Goal: Transaction & Acquisition: Purchase product/service

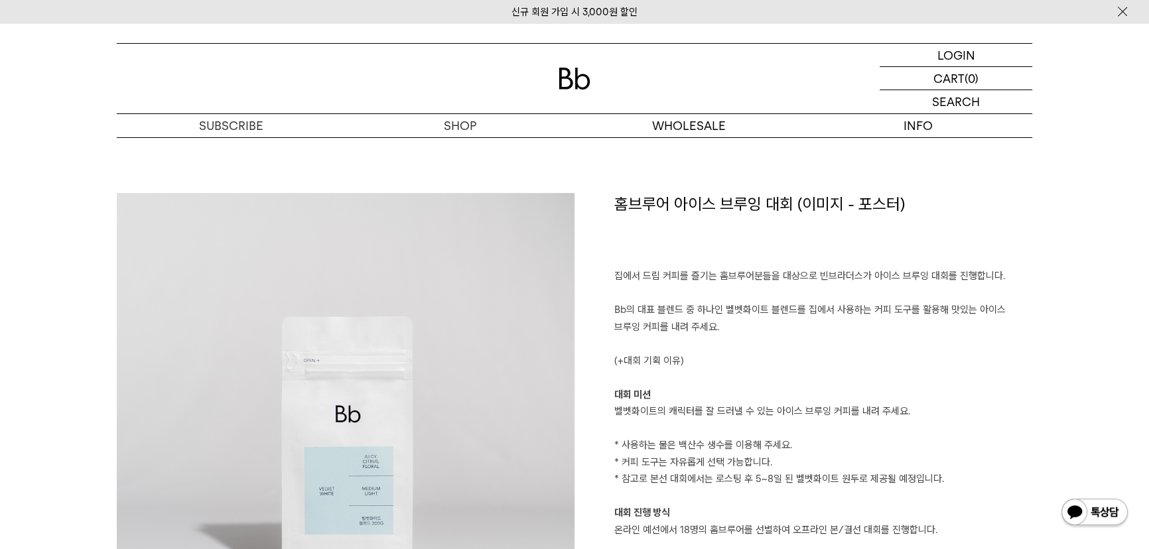
scroll to position [664, 0]
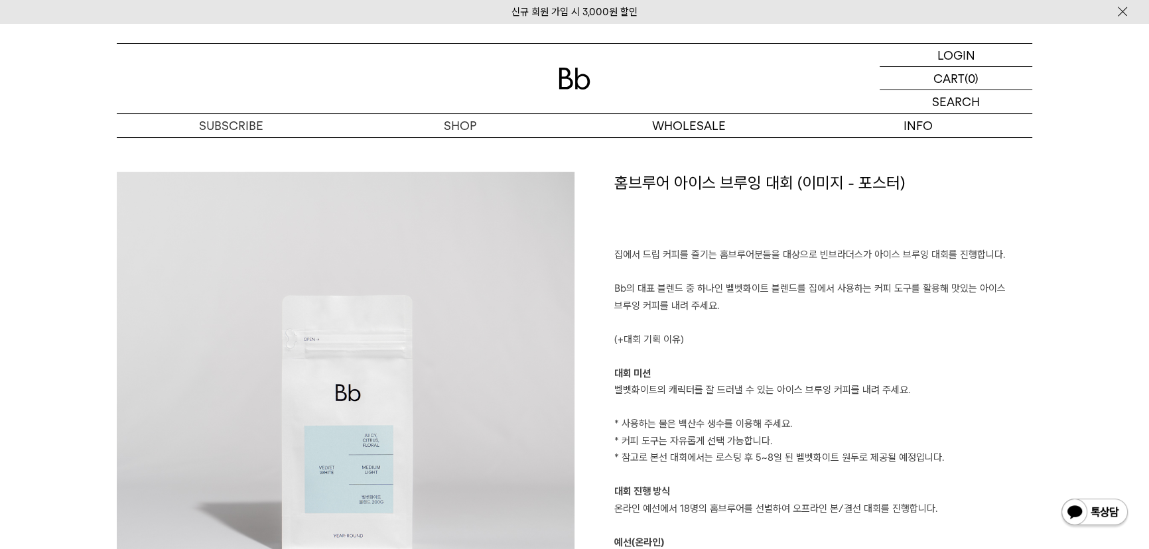
drag, startPoint x: 728, startPoint y: 289, endPoint x: 886, endPoint y: 305, distance: 158.7
click at [886, 305] on p "Bb의 대표 블렌드 중 하나인 벨벳화이트 블렌드를 집에서 사용하는 커피 도구를 활용해 맛있는 아이스 브루잉 커피를 내려 주세요." at bounding box center [823, 298] width 418 height 34
copy p "벨벳화이트 블렌드를 집에서 사용하는 커피 도구를 활용해 맛있는 아이스 브루잉 커피를 내려 주세요."
click at [650, 388] on p "벨벳화이트의 캐릭터를 잘 드러낼 수 있는 아이스 브루잉 커피를 내려 주세요." at bounding box center [823, 390] width 418 height 17
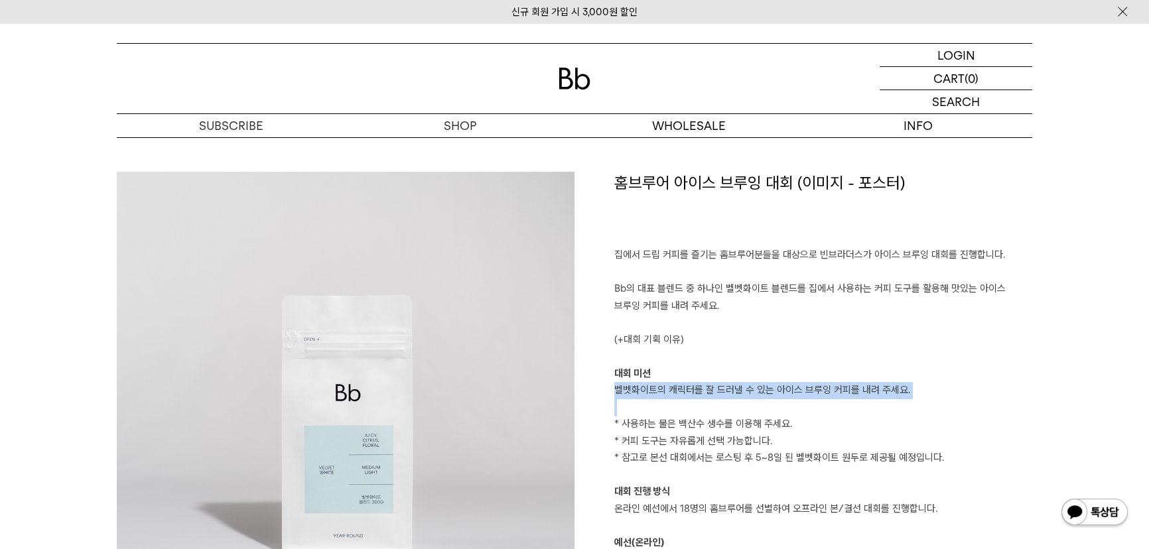
click at [650, 388] on p "벨벳화이트의 캐릭터를 잘 드러낼 수 있는 아이스 브루잉 커피를 내려 주세요." at bounding box center [823, 390] width 418 height 17
copy p "벨벳화이트의 캐릭터를 잘 드러낼 수 있는 아이스 브루잉 커피를 내려 주세요."
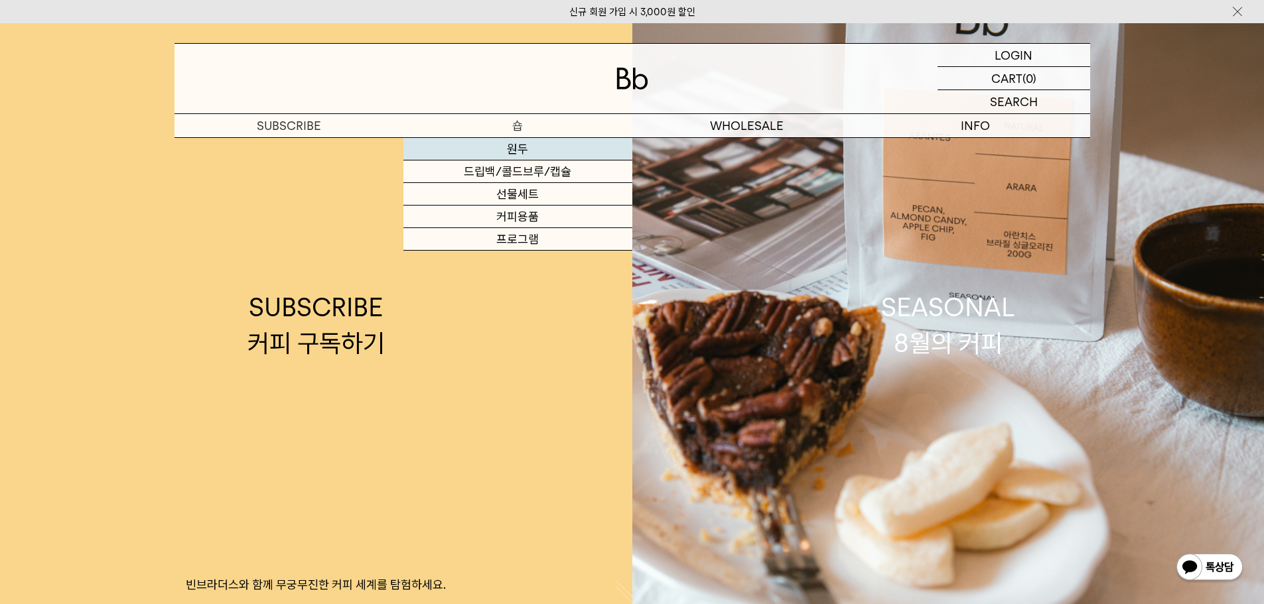
click at [531, 157] on link "원두" at bounding box center [517, 149] width 229 height 23
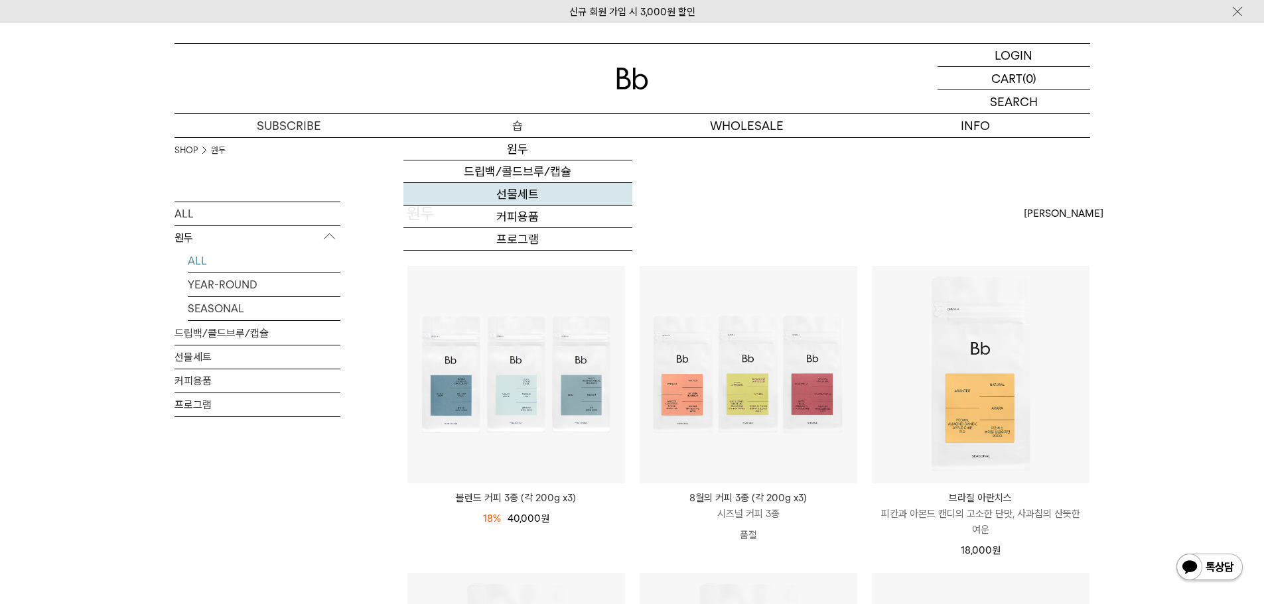
click at [508, 194] on link "선물세트" at bounding box center [517, 194] width 229 height 23
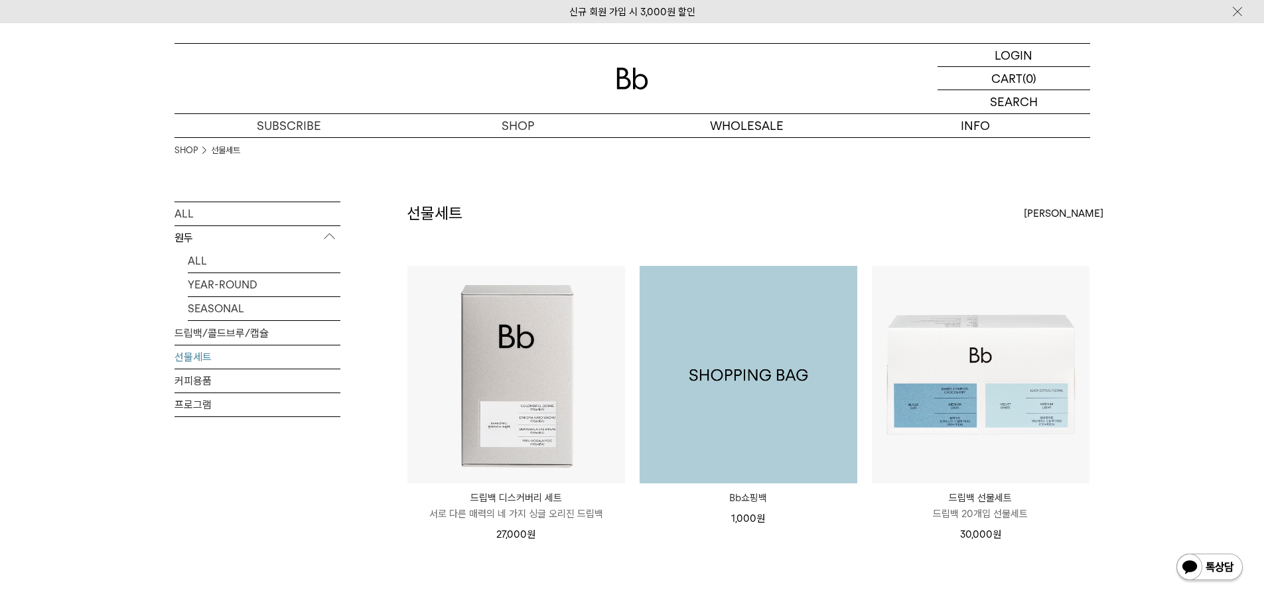
click at [773, 376] on img at bounding box center [749, 375] width 218 height 218
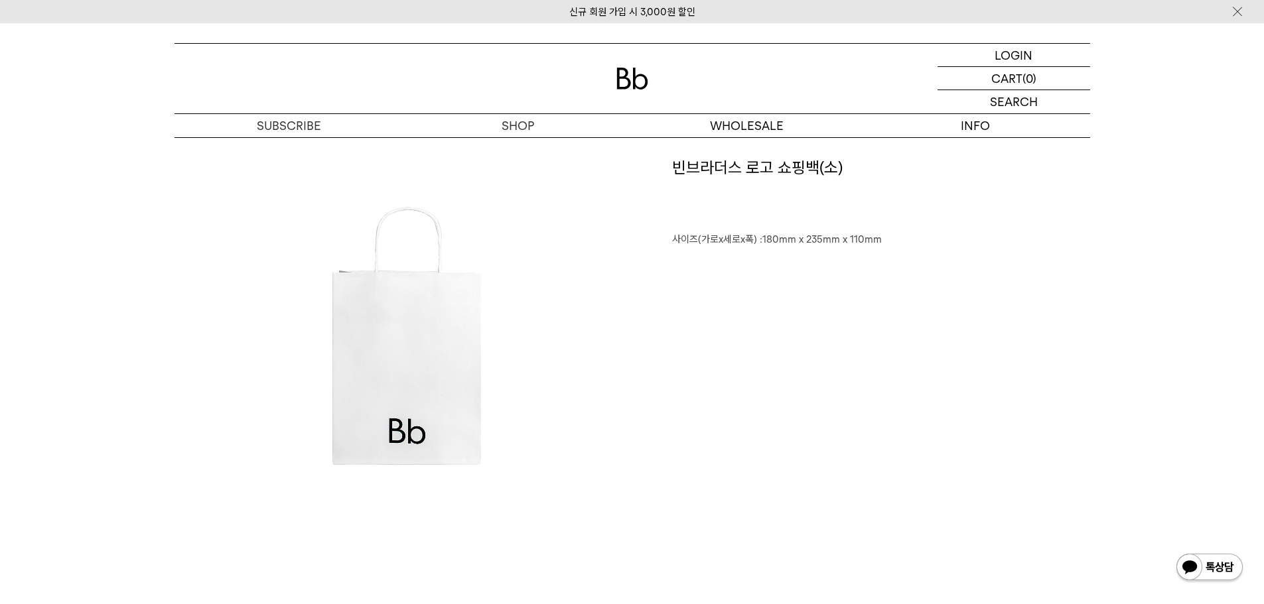
scroll to position [664, 0]
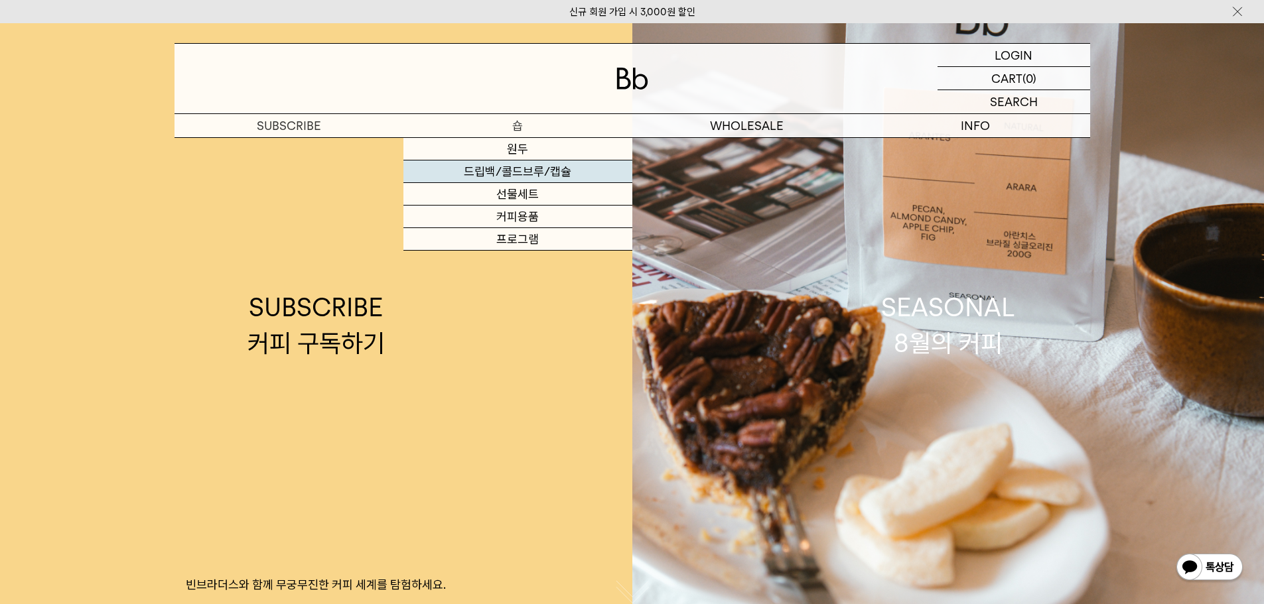
click at [515, 170] on link "드립백/콜드브루/캡슐" at bounding box center [517, 172] width 229 height 23
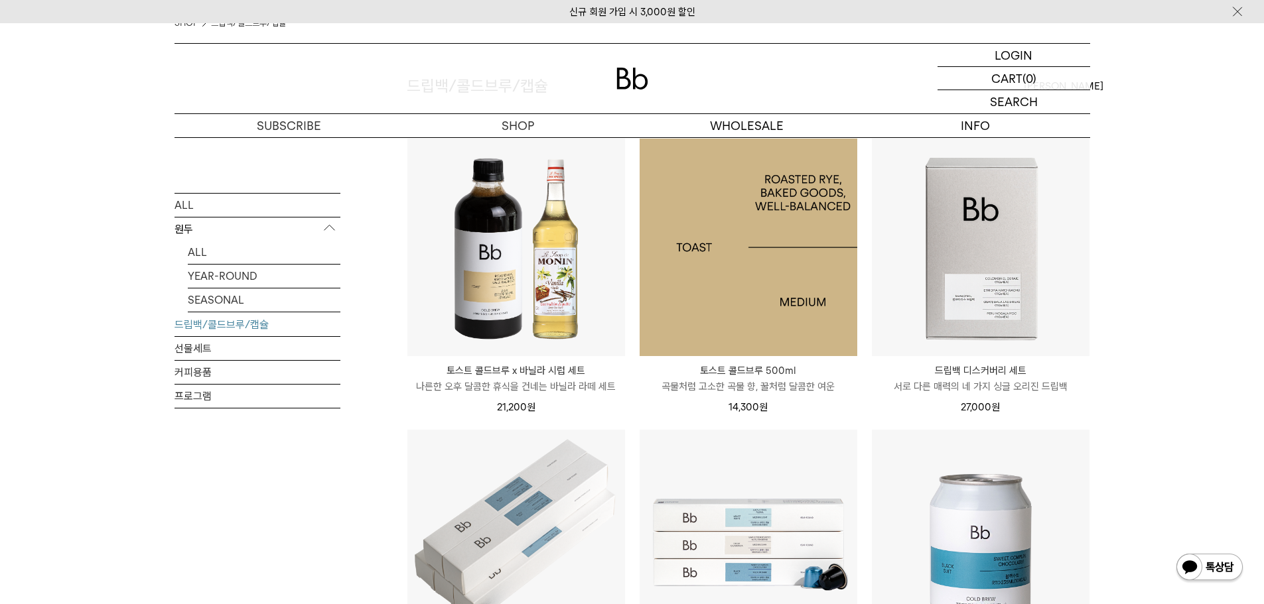
scroll to position [133, 0]
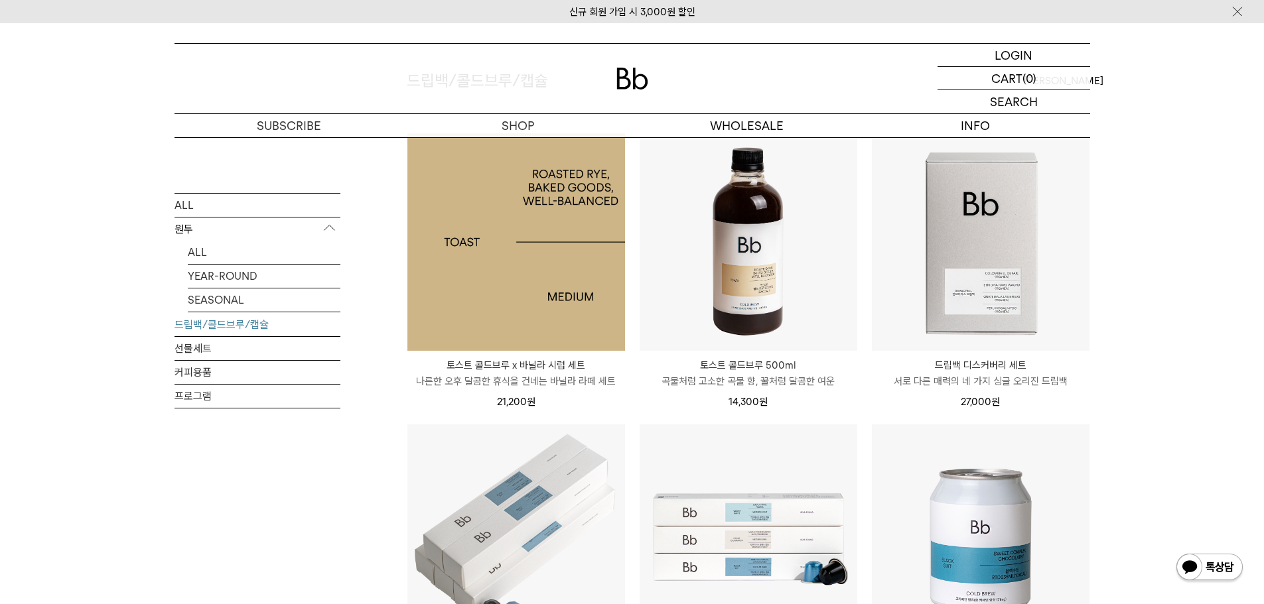
click at [579, 266] on img at bounding box center [516, 242] width 218 height 218
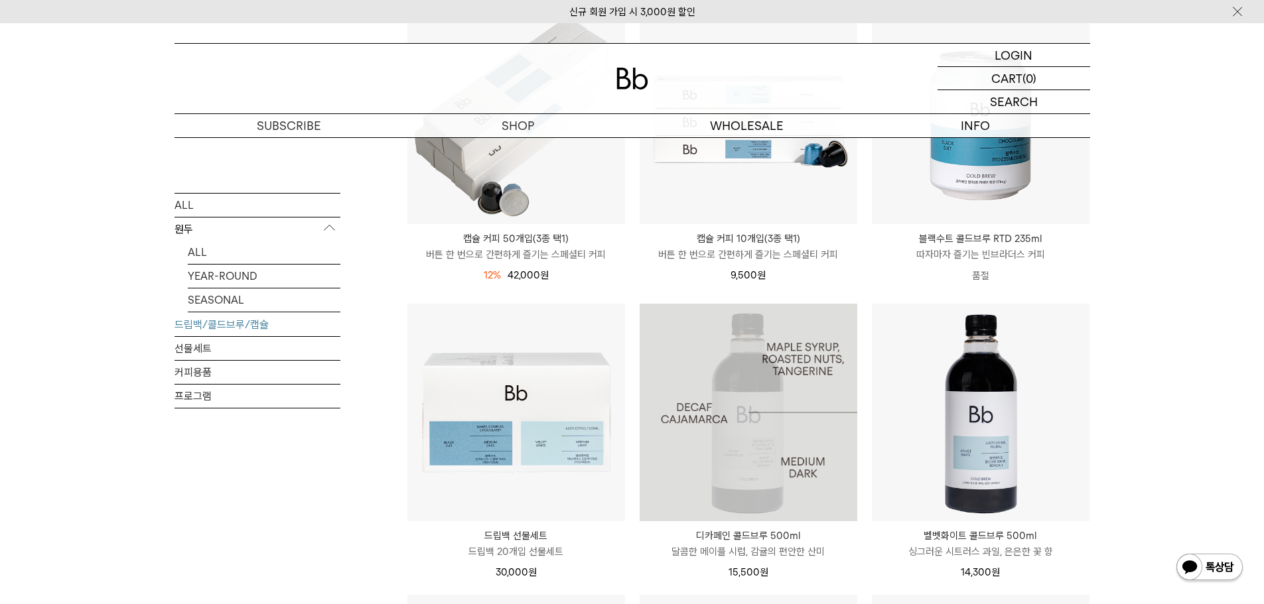
scroll to position [664, 0]
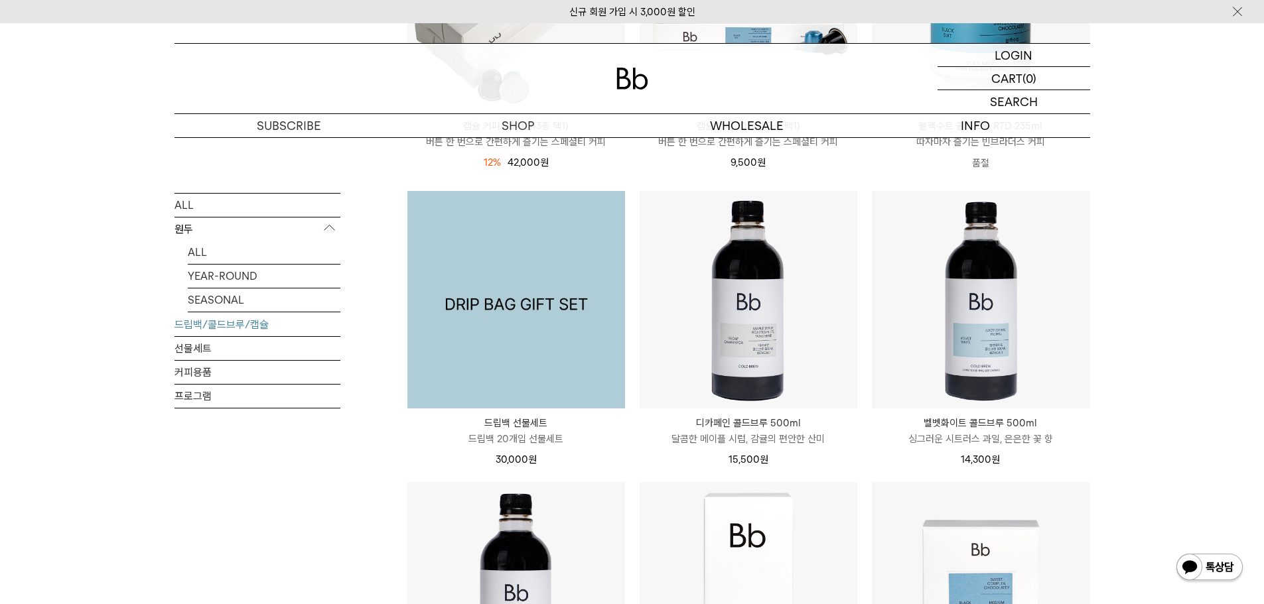
click at [560, 353] on img at bounding box center [516, 300] width 218 height 218
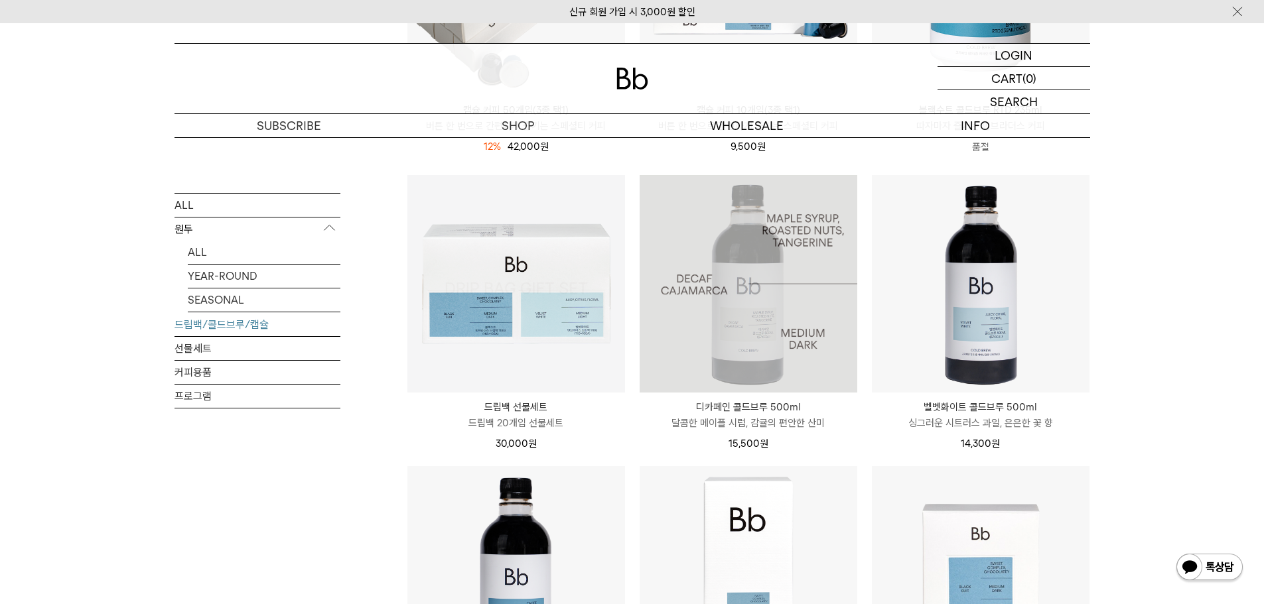
scroll to position [664, 0]
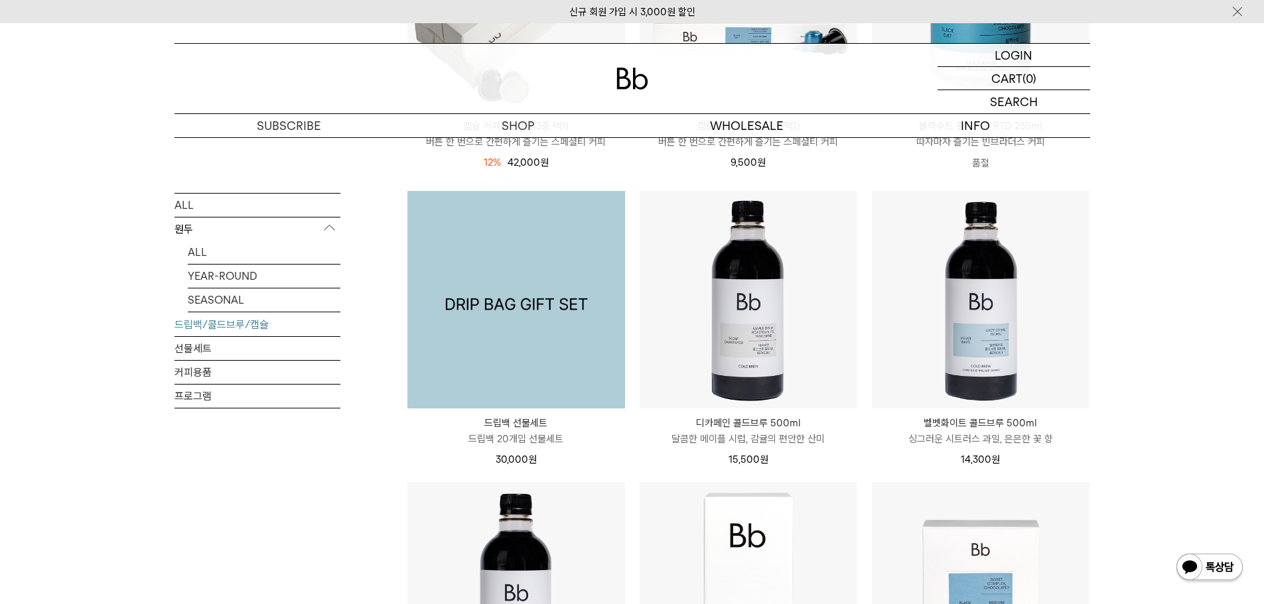
click at [542, 299] on img at bounding box center [516, 300] width 218 height 218
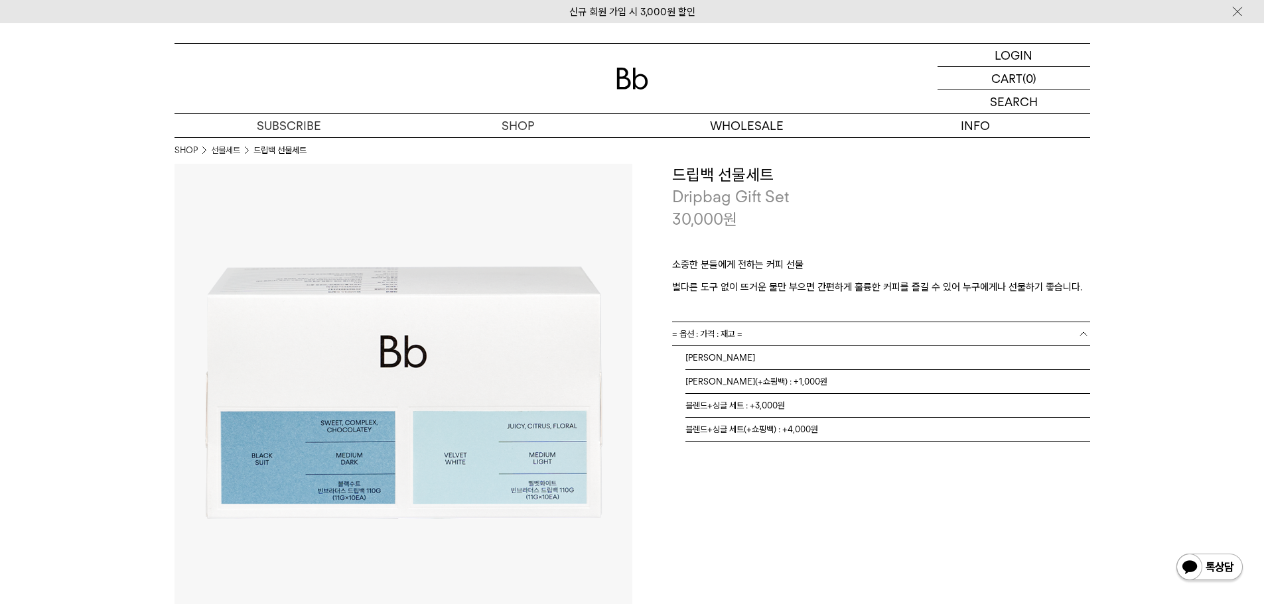
click at [857, 338] on link "= 옵션 : 가격 : 재고 =" at bounding box center [881, 333] width 418 height 23
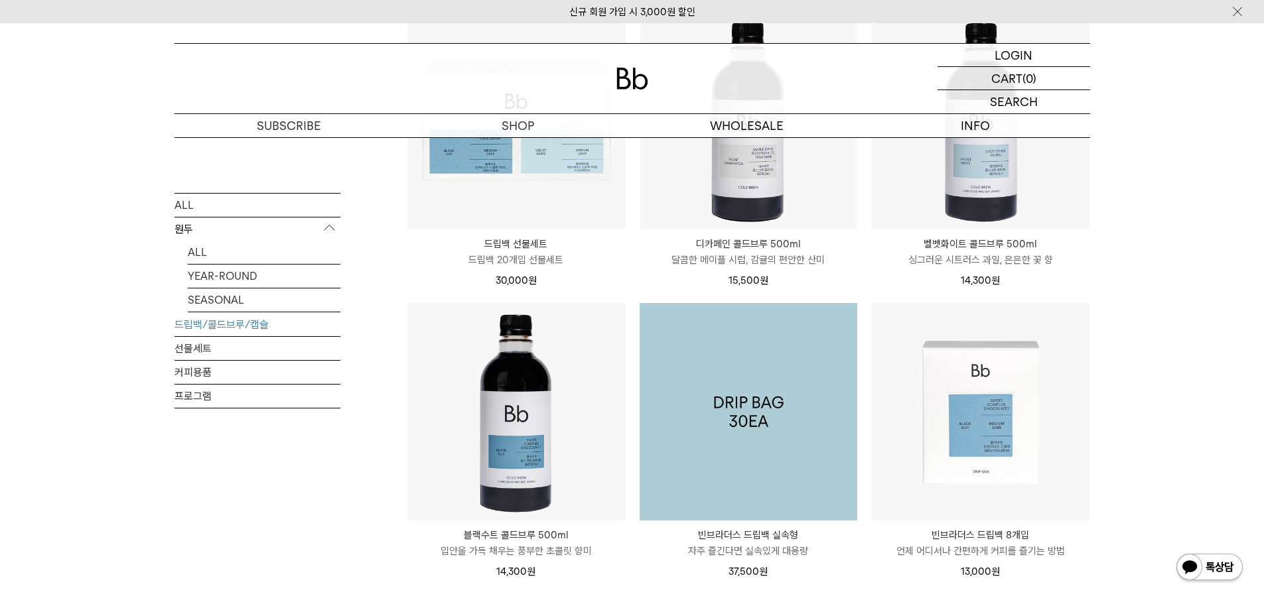
scroll to position [863, 0]
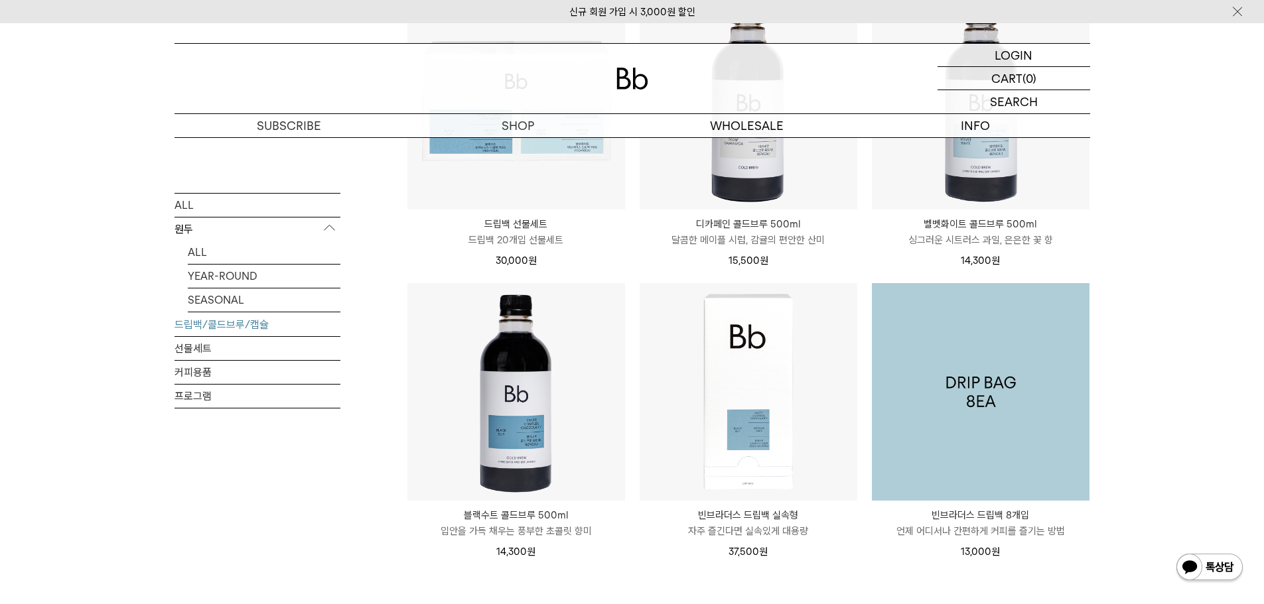
click at [929, 407] on img at bounding box center [981, 392] width 218 height 218
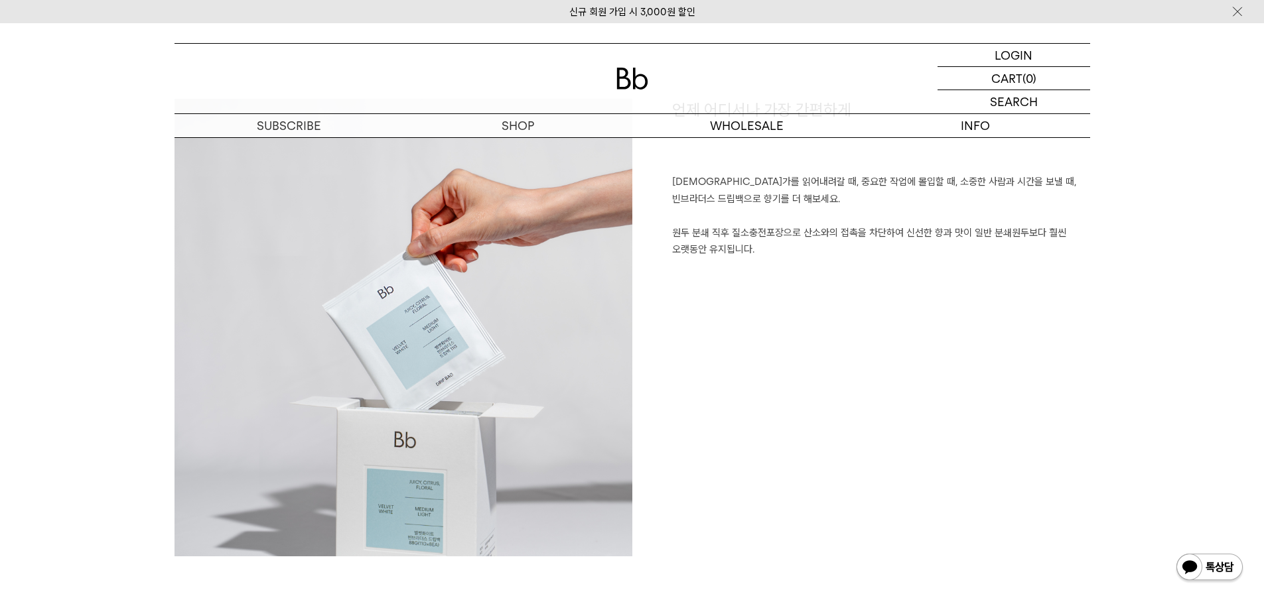
scroll to position [995, 0]
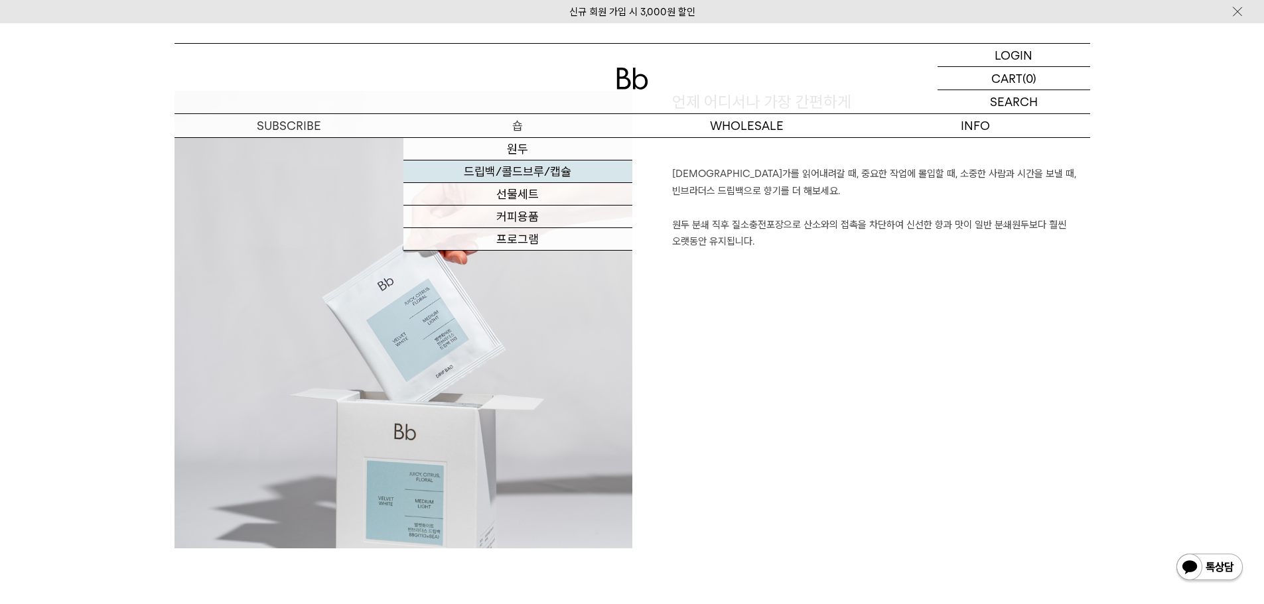
click at [520, 178] on link "드립백/콜드브루/캡슐" at bounding box center [517, 172] width 229 height 23
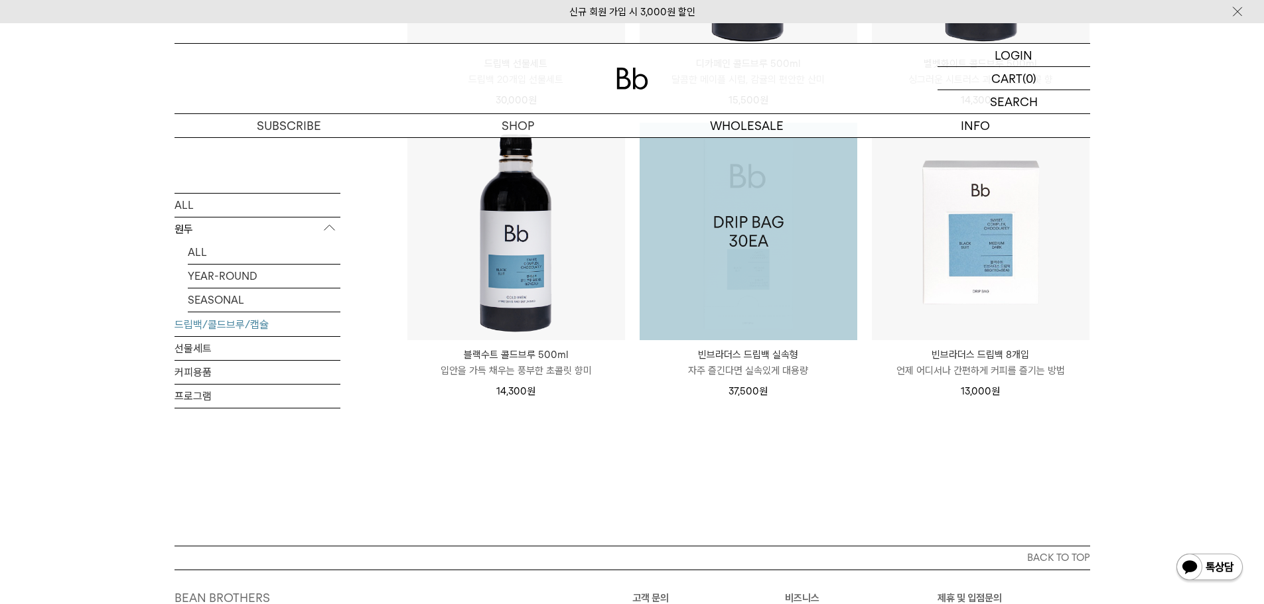
scroll to position [1018, 0]
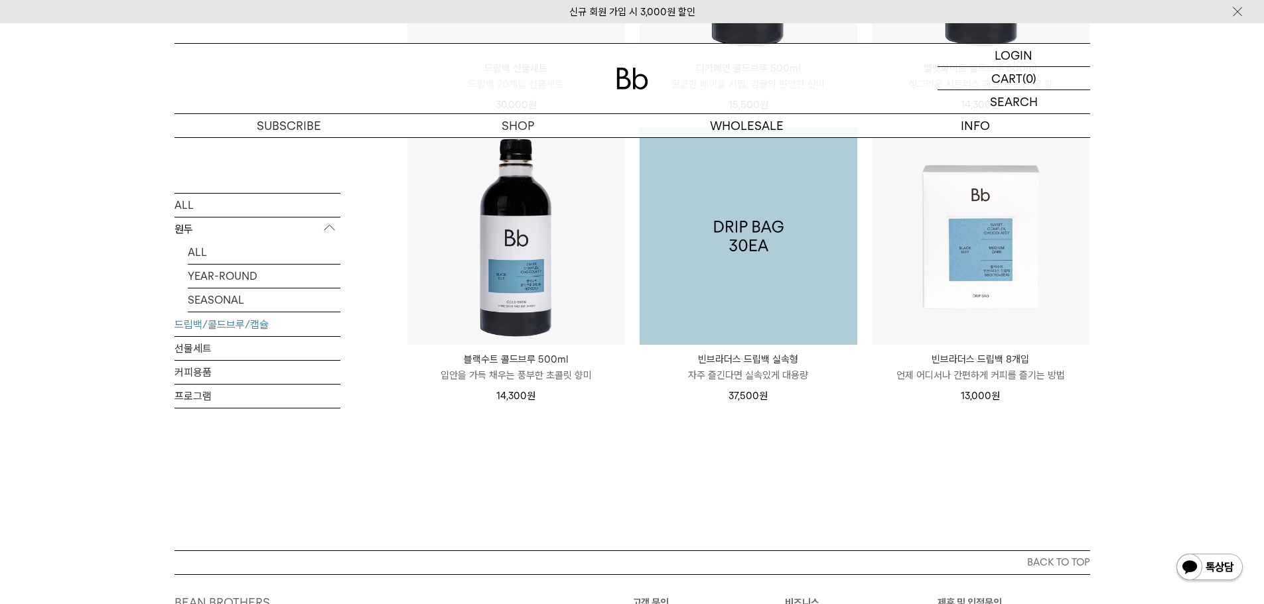
click at [746, 279] on img at bounding box center [749, 236] width 218 height 218
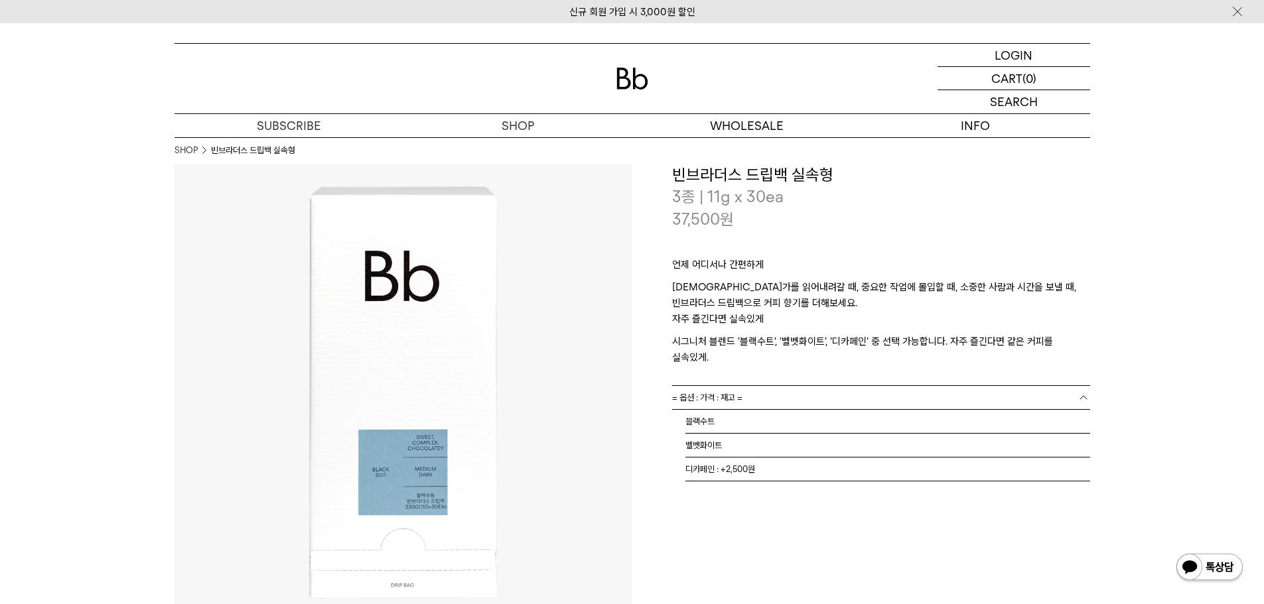
click at [740, 386] on span "= 옵션 : 가격 : 재고 =" at bounding box center [707, 397] width 70 height 23
